Goal: Transaction & Acquisition: Purchase product/service

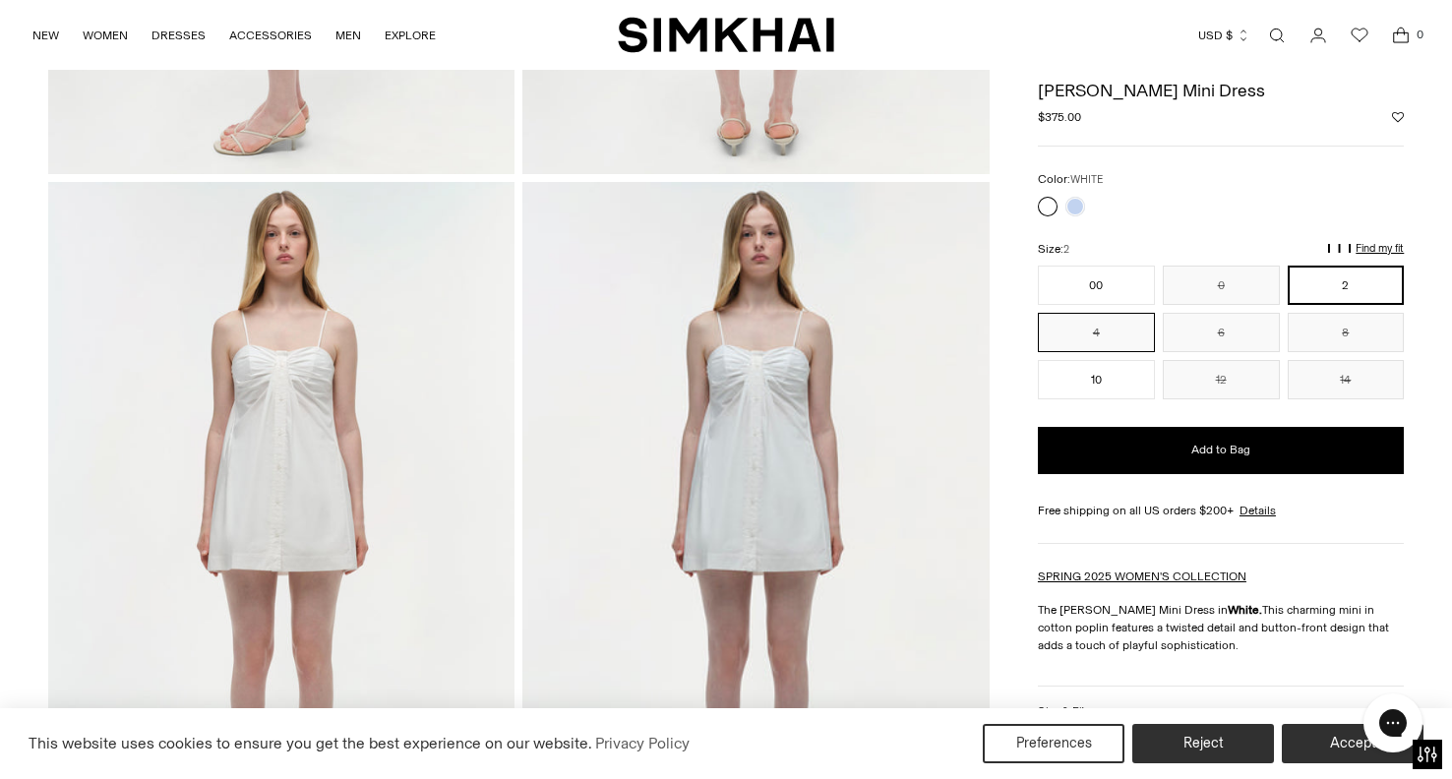
click at [1120, 334] on button "4" at bounding box center [1096, 332] width 117 height 39
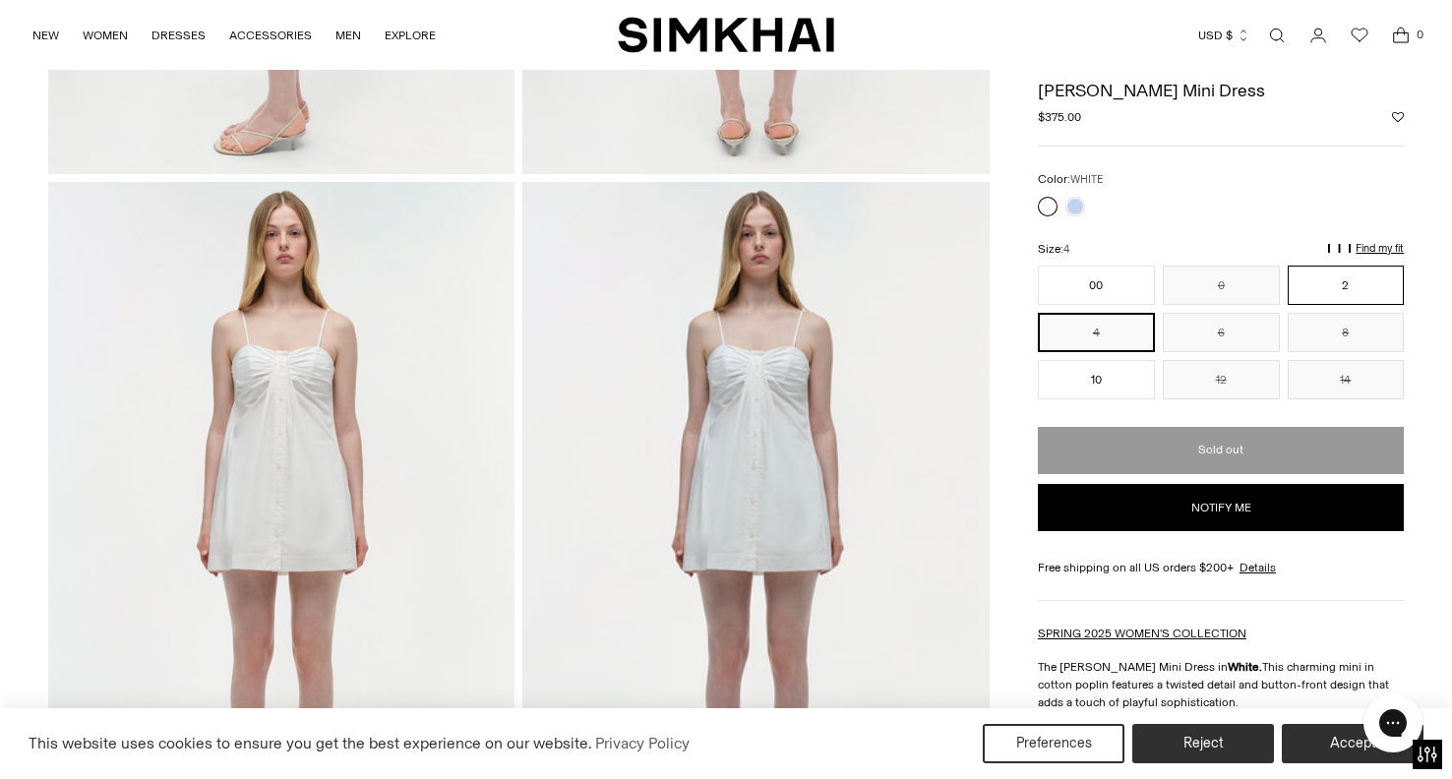
click at [1363, 286] on button "2" at bounding box center [1346, 285] width 117 height 39
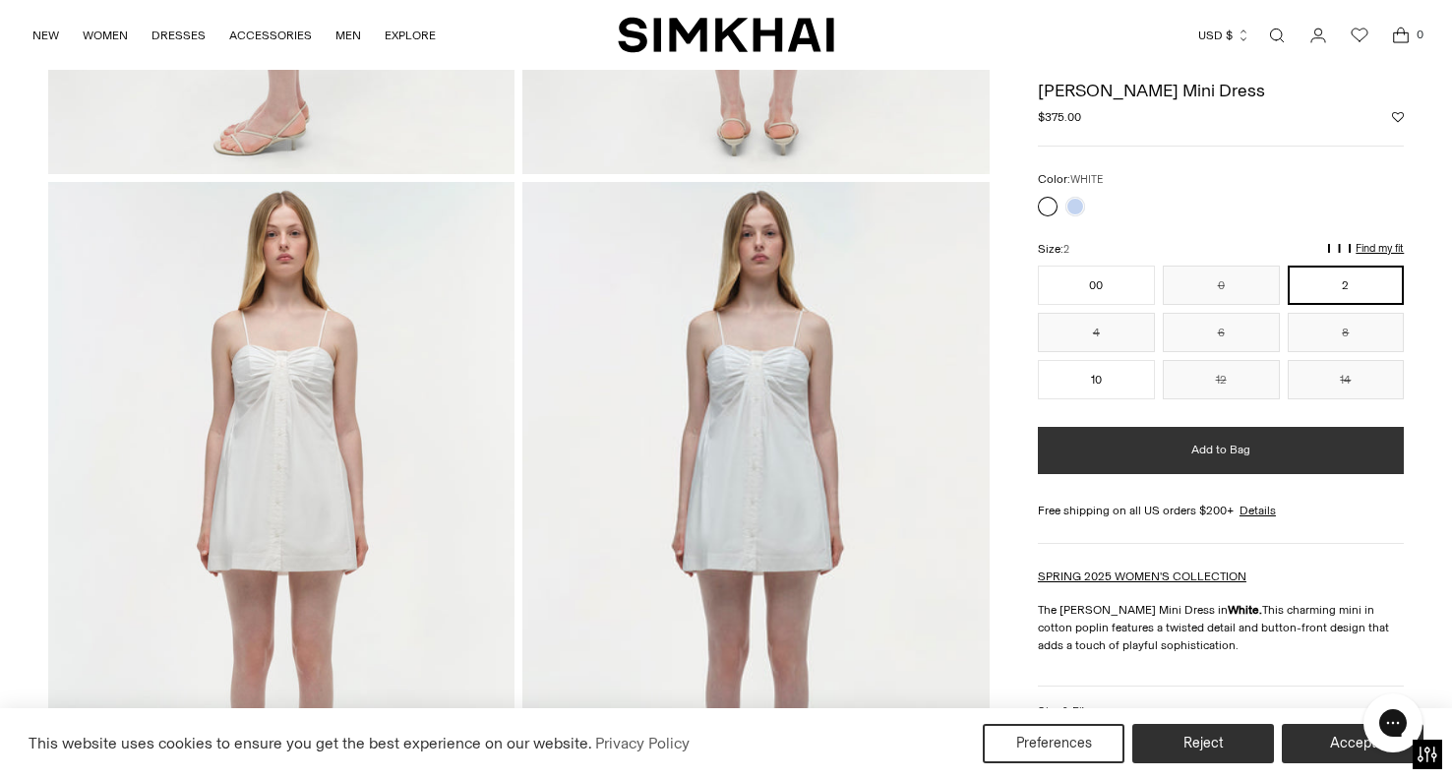
click at [1261, 447] on button "Add to Bag" at bounding box center [1221, 450] width 366 height 47
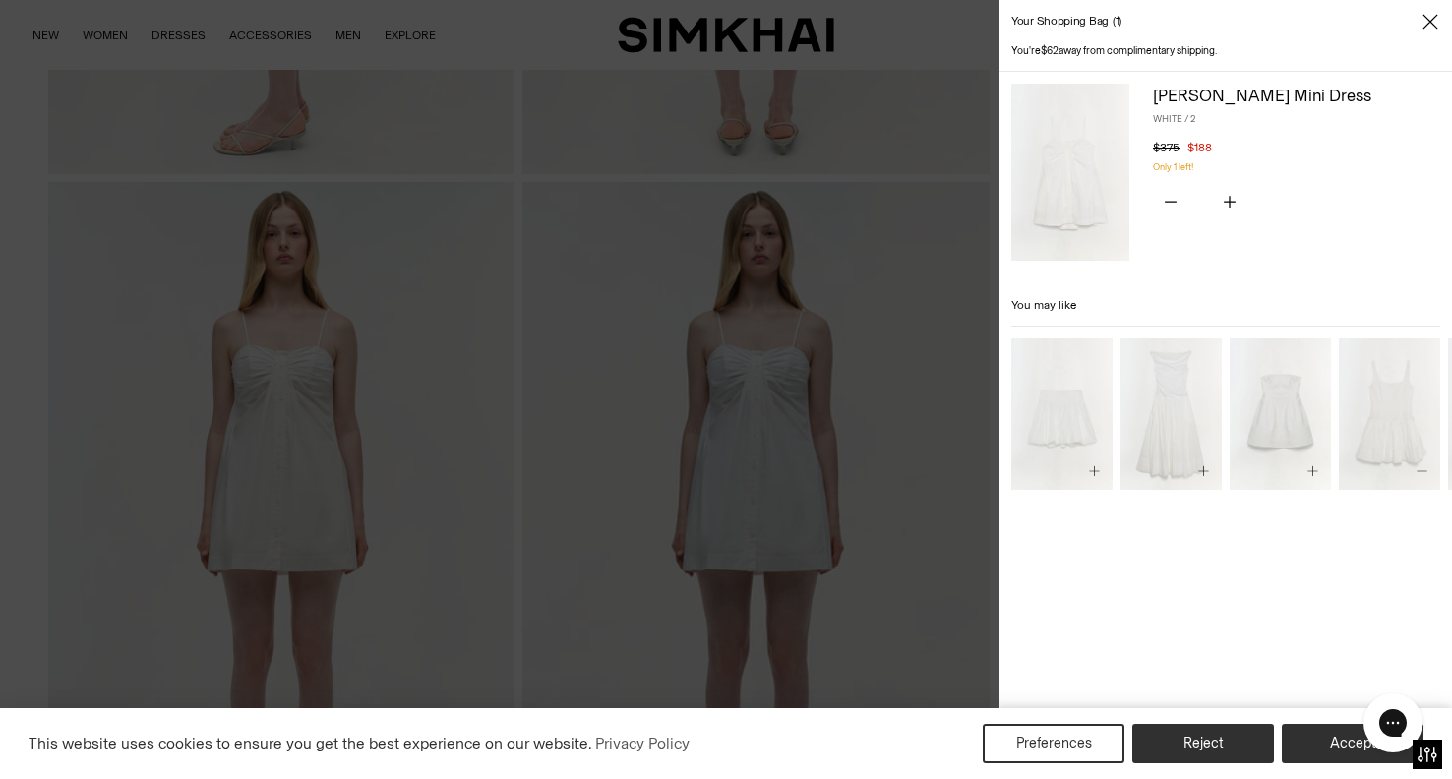
click at [1427, 23] on icon "Close" at bounding box center [1431, 22] width 16 height 20
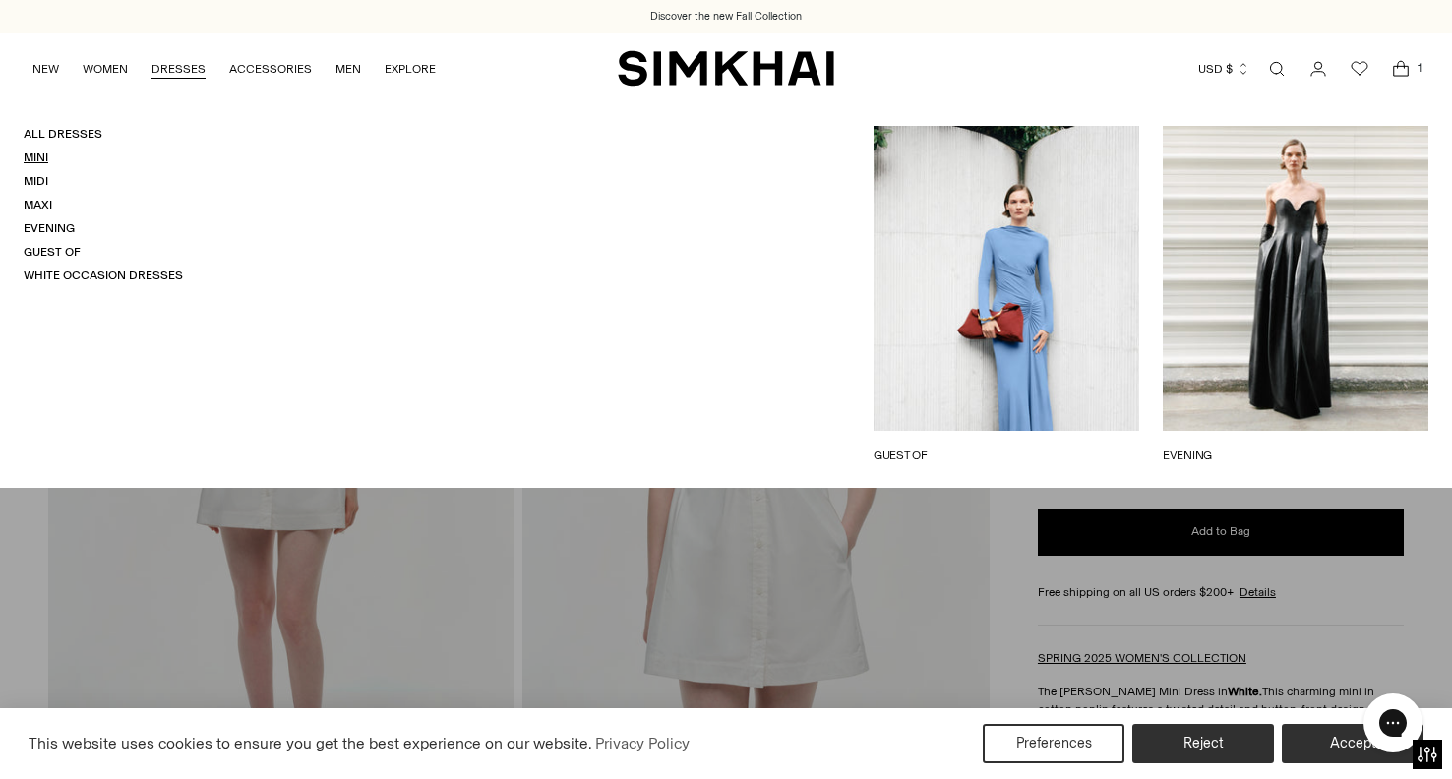
click at [34, 151] on link "Mini" at bounding box center [36, 158] width 25 height 14
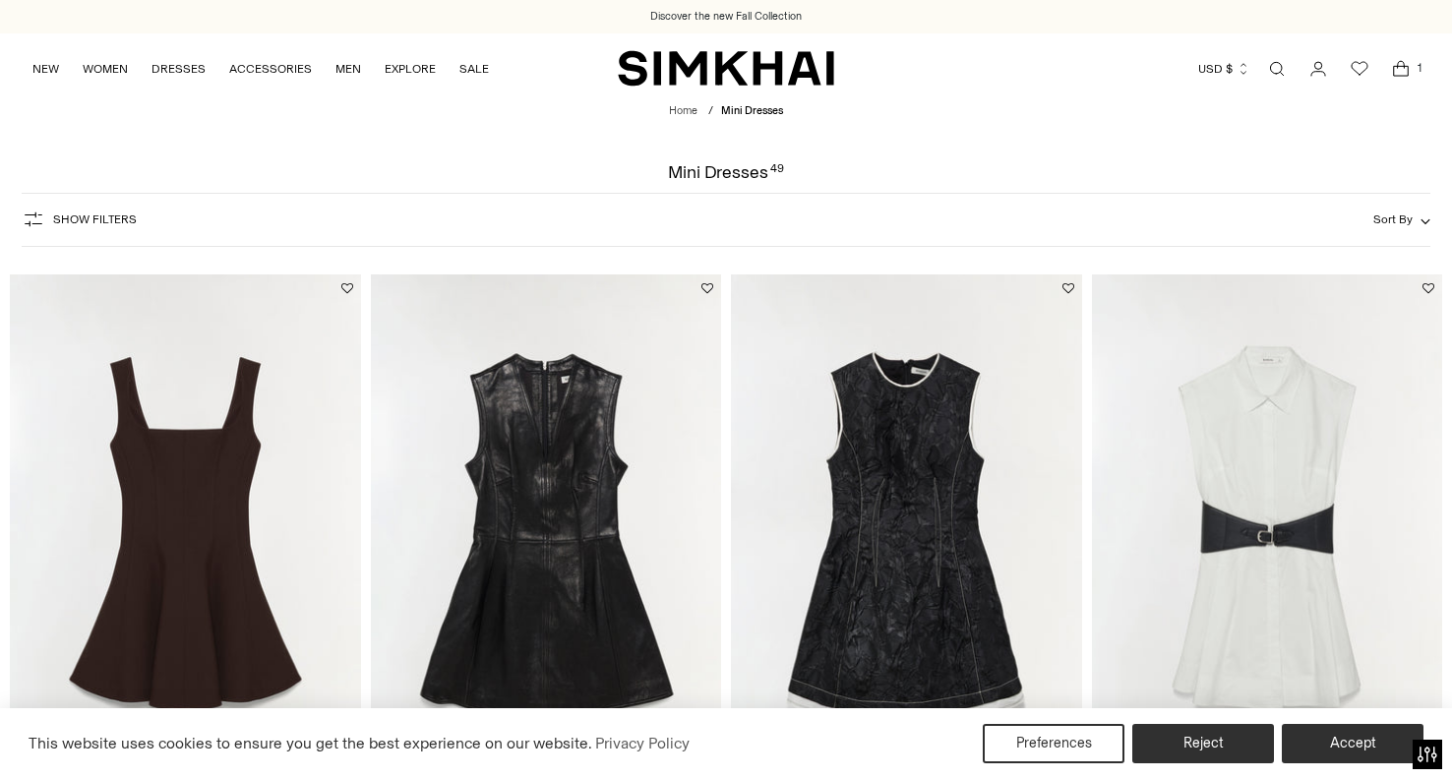
click at [79, 216] on span "Show Filters" at bounding box center [95, 220] width 84 height 14
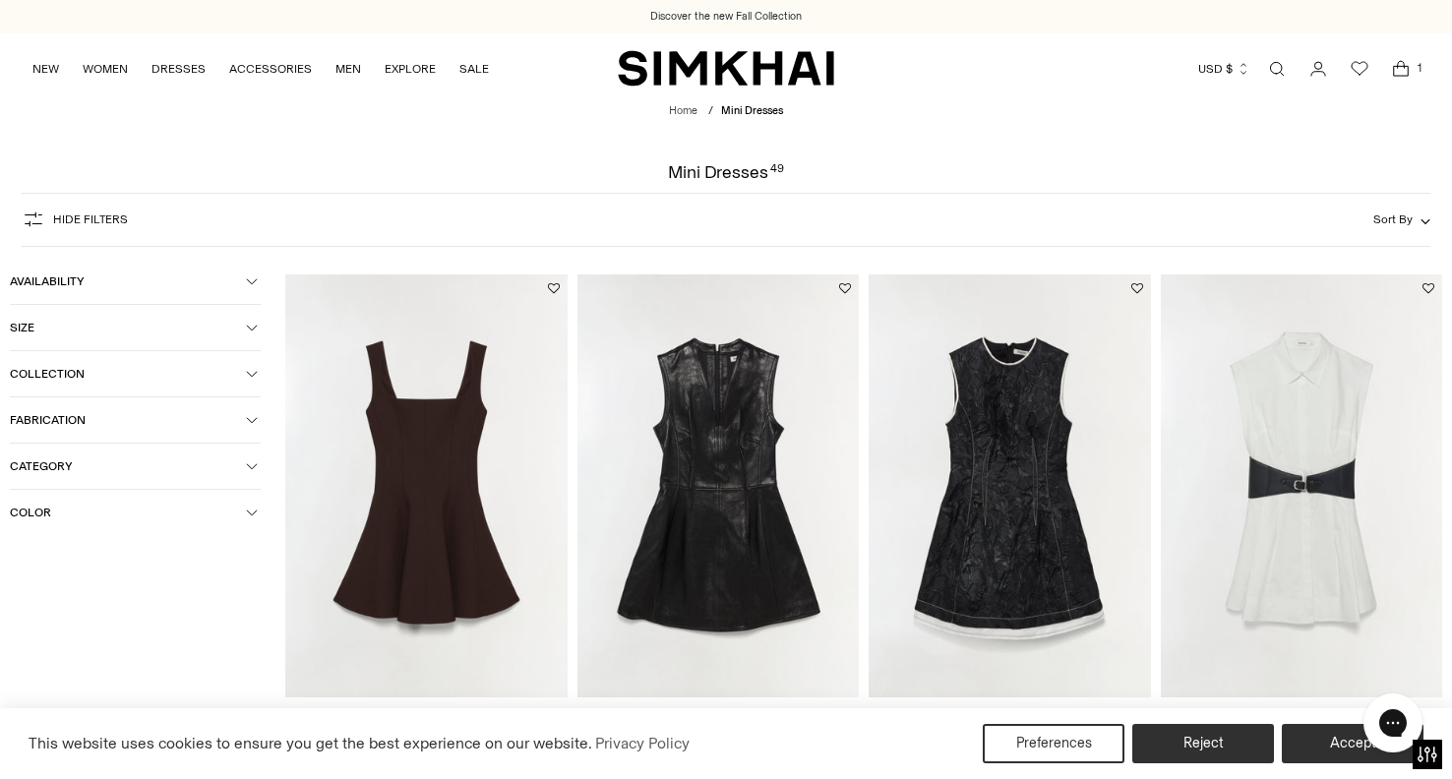
click at [80, 514] on span "Color" at bounding box center [128, 513] width 236 height 14
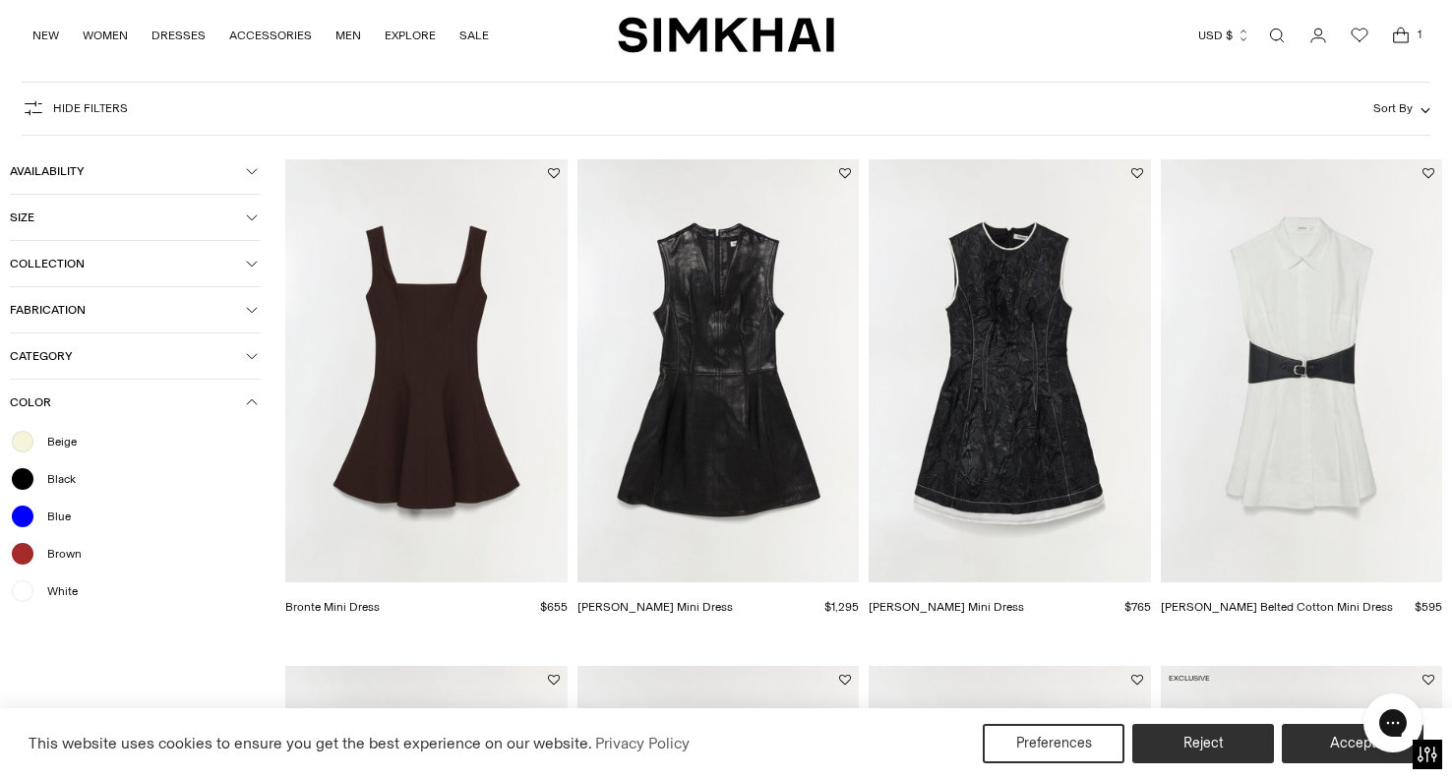
scroll to position [137, 0]
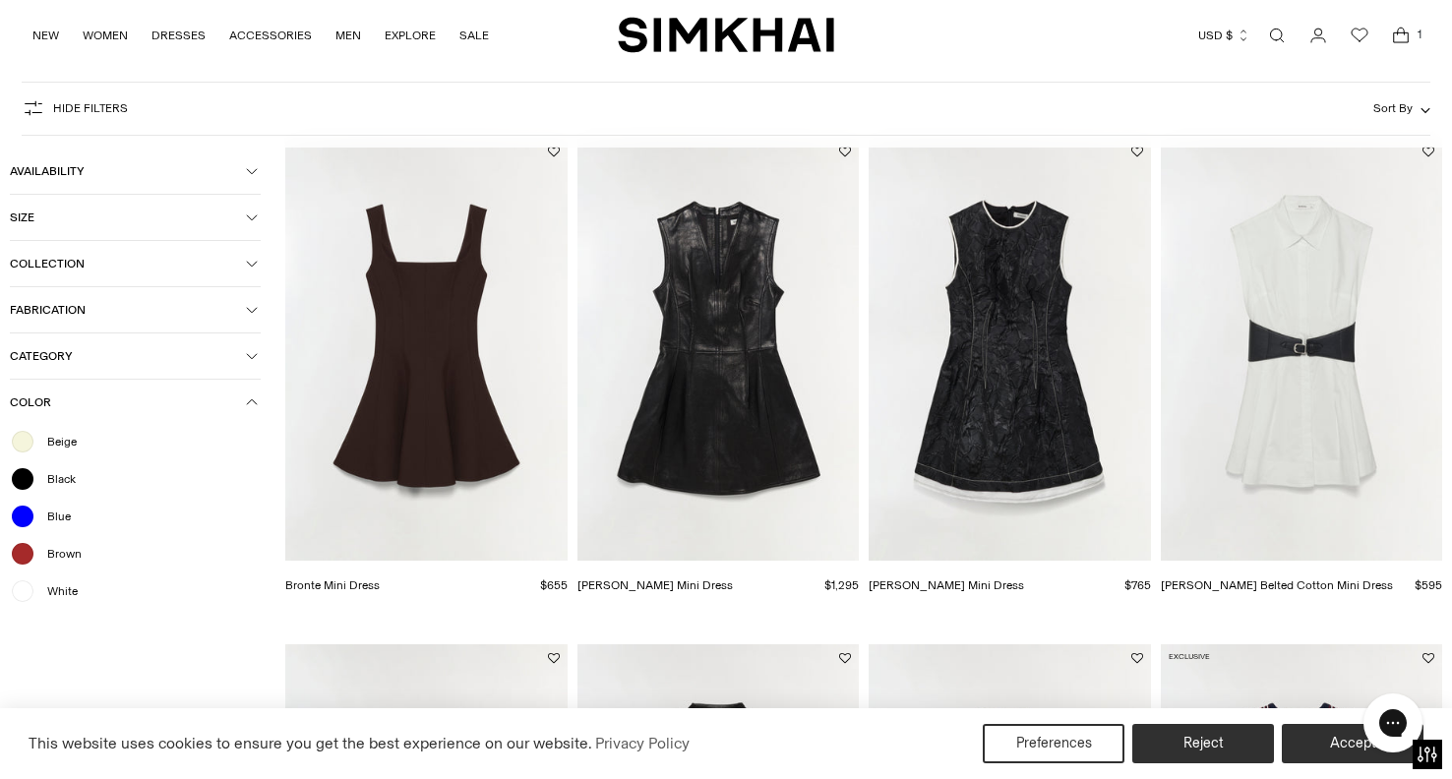
click at [64, 593] on span "White" at bounding box center [56, 592] width 42 height 18
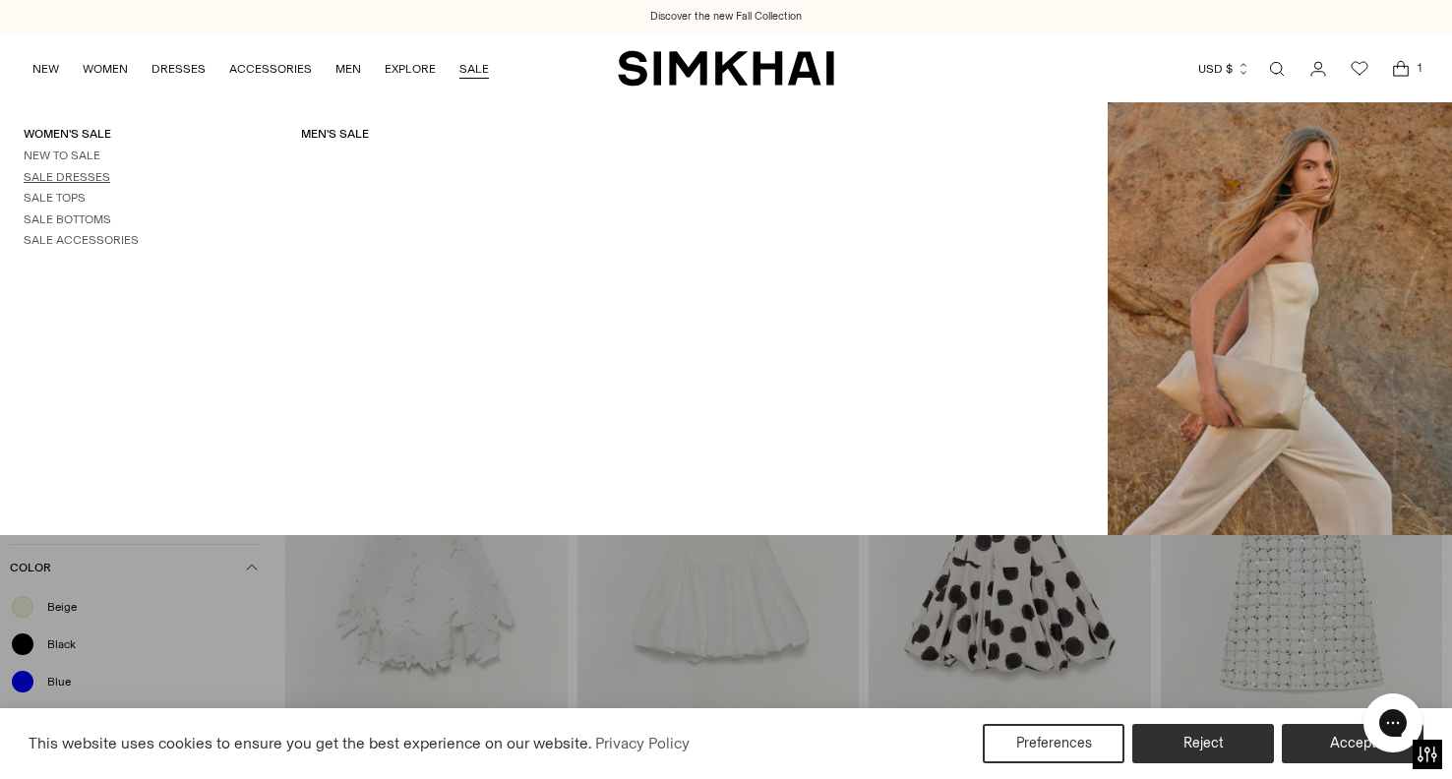
click at [50, 173] on link "Sale Dresses" at bounding box center [67, 177] width 87 height 14
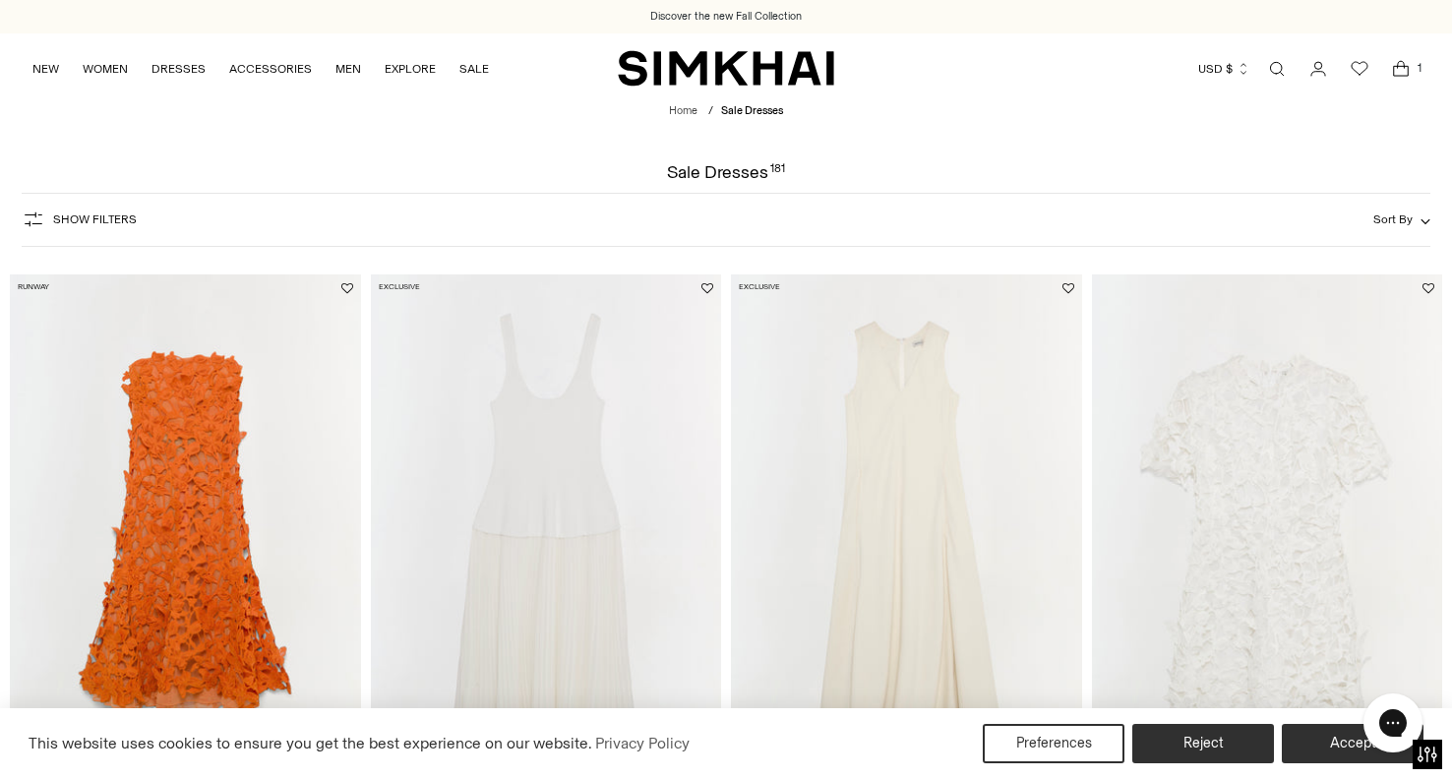
click at [93, 216] on span "Show Filters" at bounding box center [95, 220] width 84 height 14
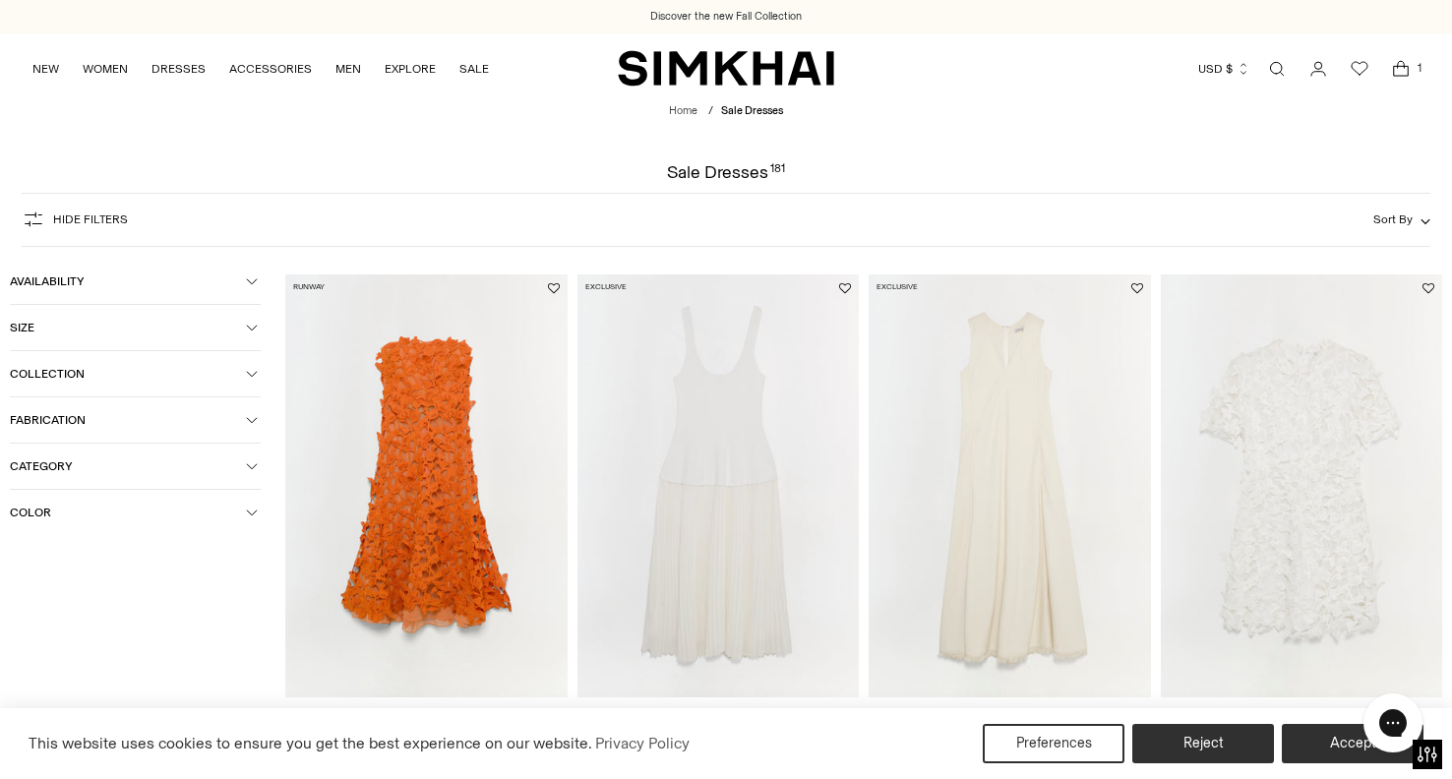
click at [51, 513] on span "Color" at bounding box center [128, 513] width 236 height 14
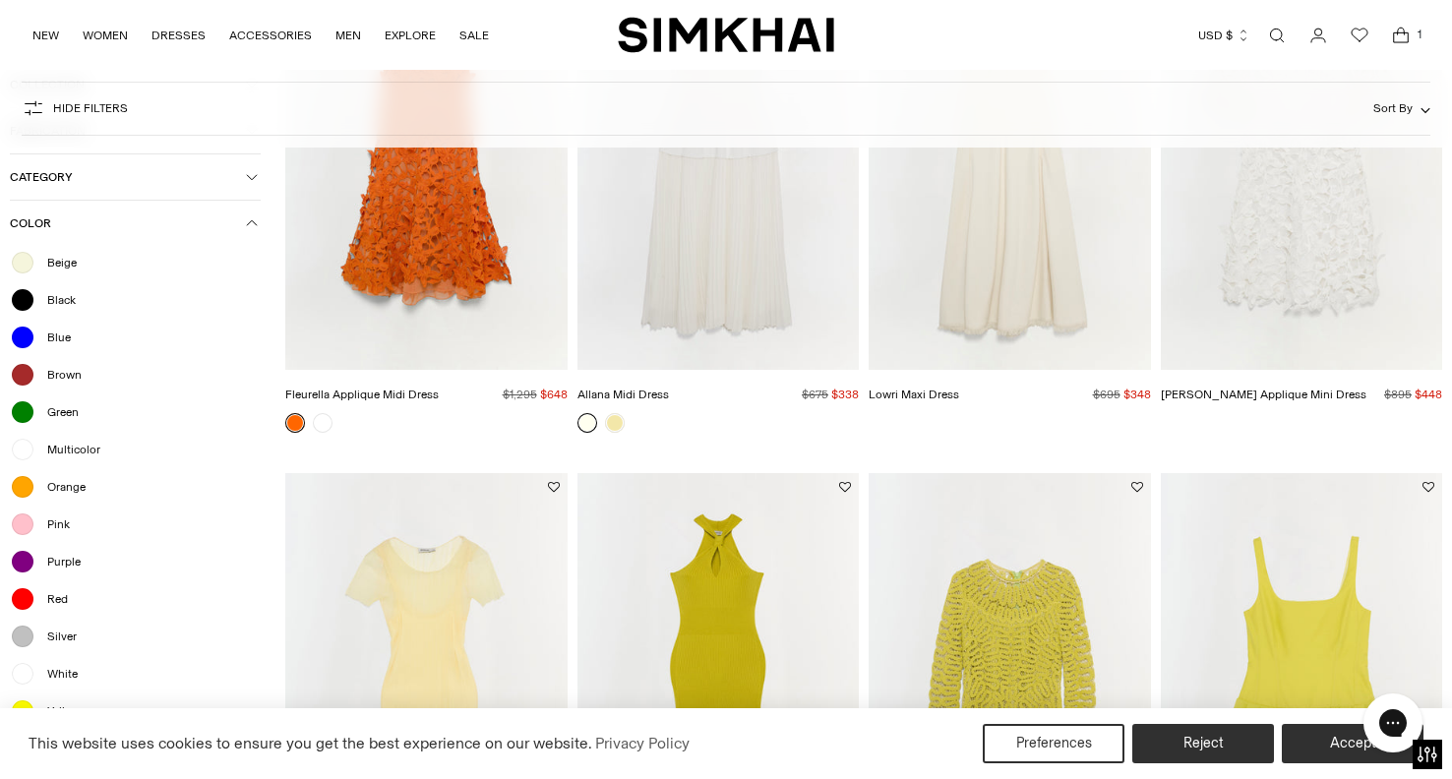
scroll to position [350, 0]
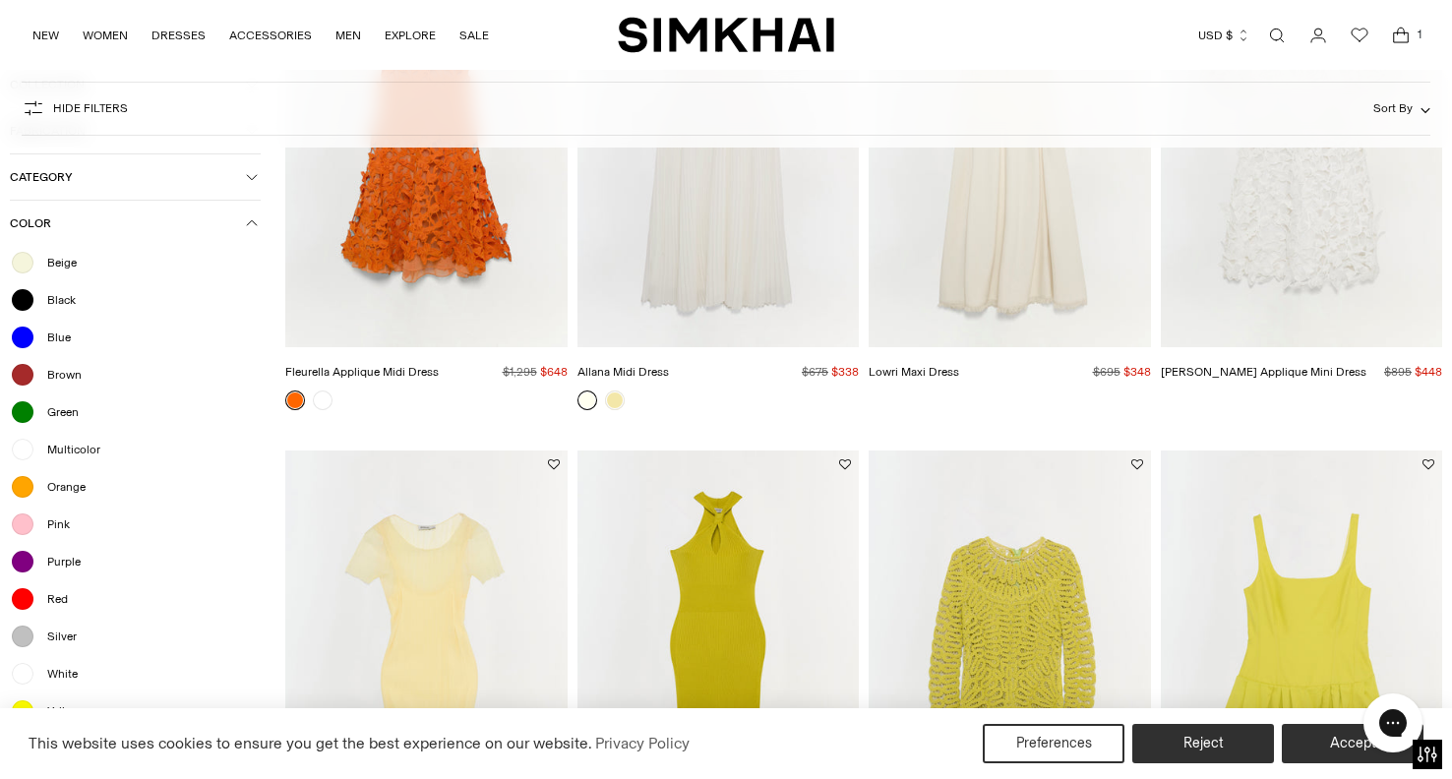
click at [40, 673] on span "White" at bounding box center [56, 674] width 42 height 18
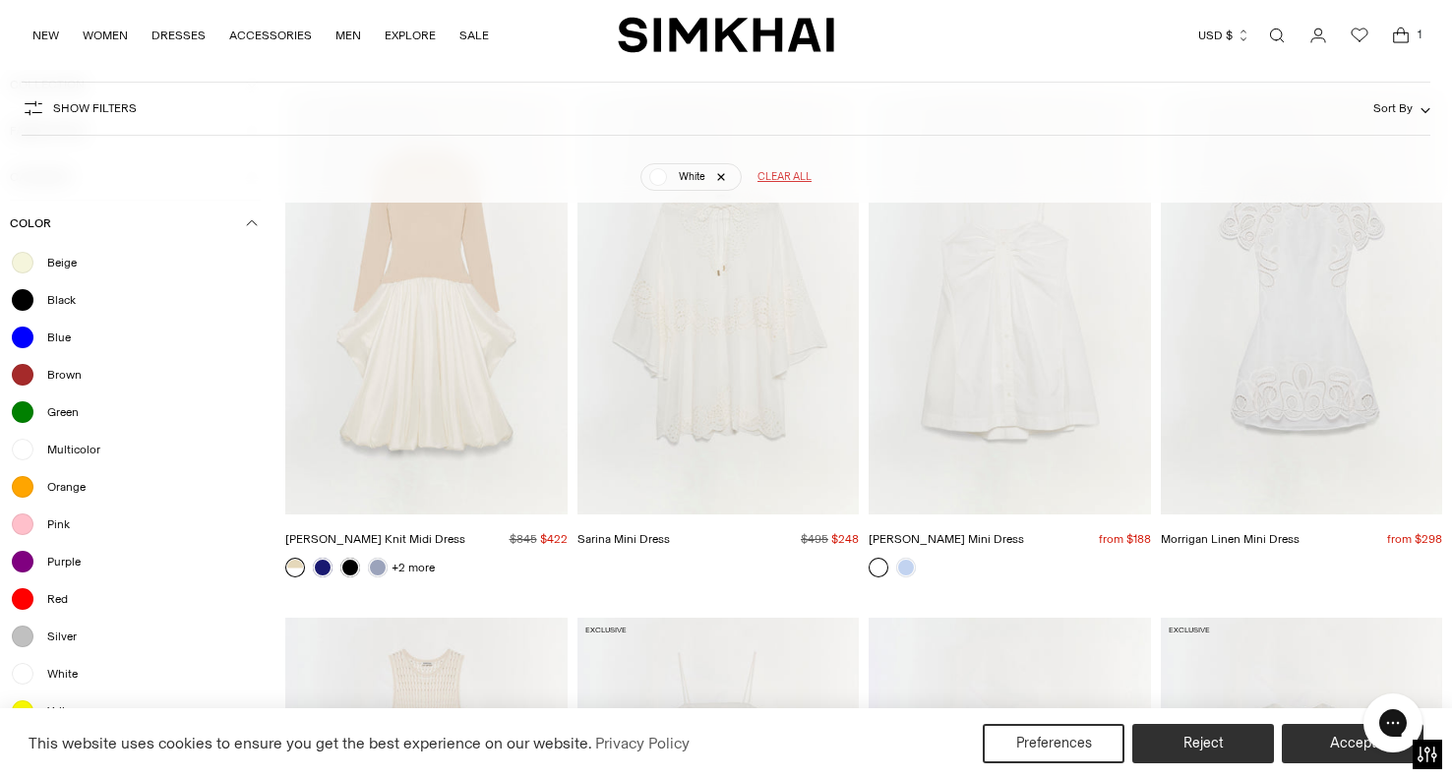
scroll to position [3361, 0]
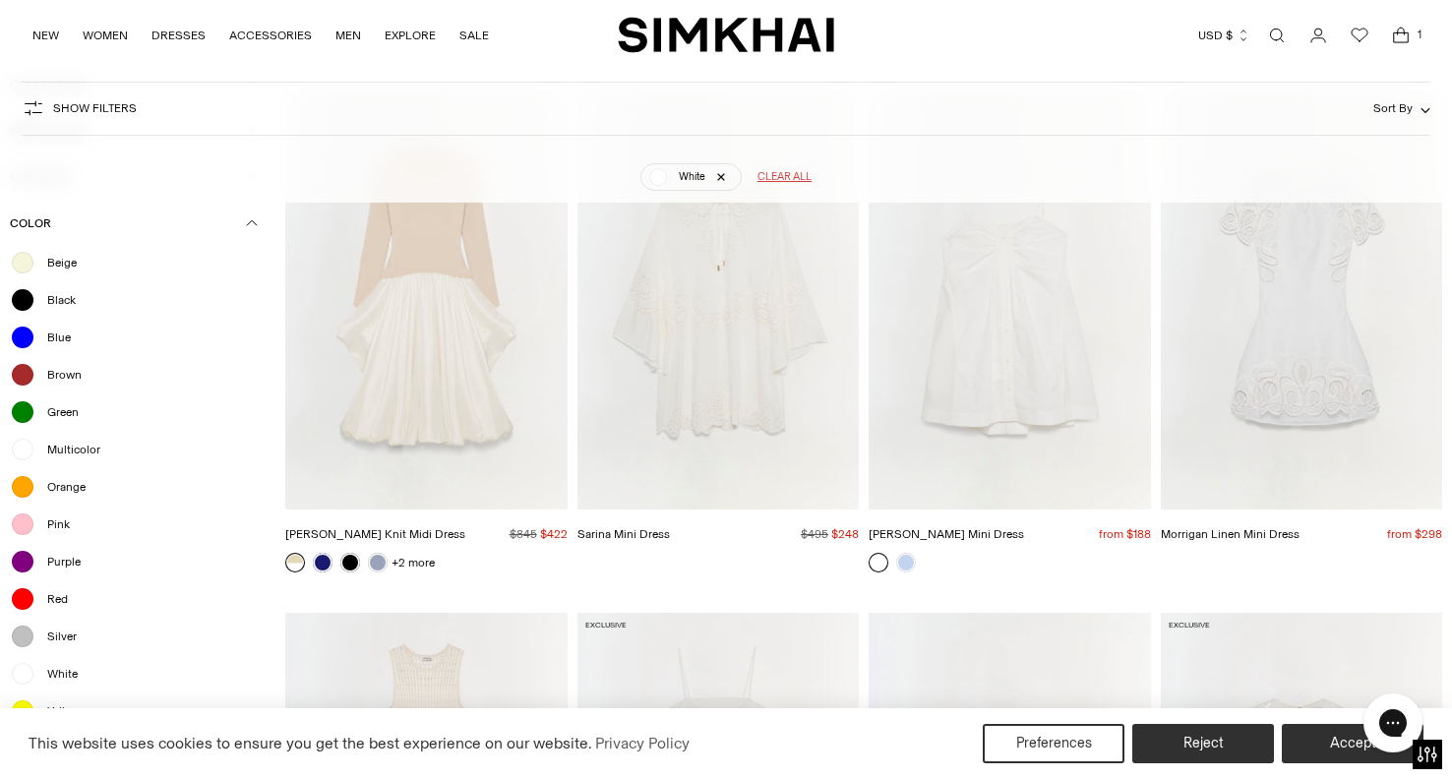
click at [0, 0] on img "Kendall Cotton Mini Dress" at bounding box center [0, 0] width 0 height 0
